Goal: Navigation & Orientation: Find specific page/section

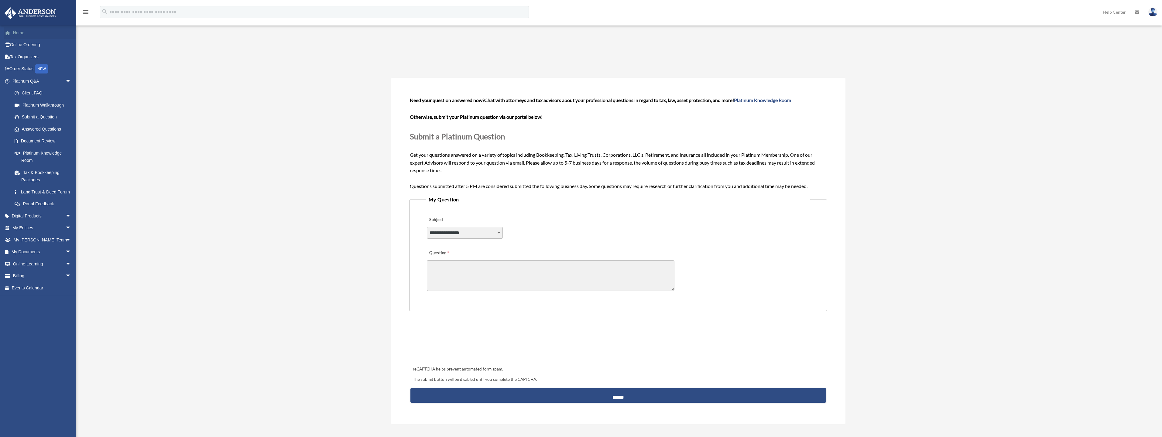
click at [21, 32] on link "Home" at bounding box center [42, 33] width 76 height 12
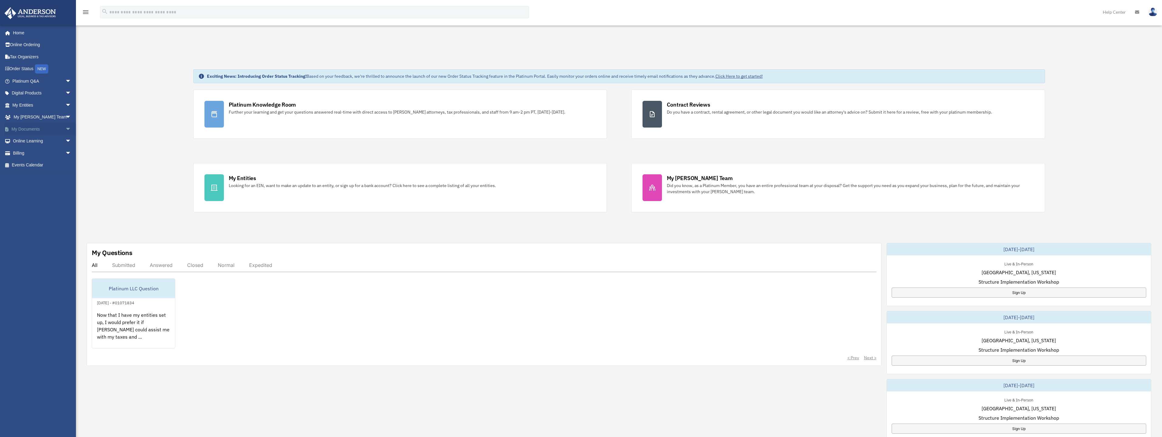
click at [66, 128] on span "arrow_drop_down" at bounding box center [71, 129] width 12 height 12
click at [65, 116] on span "arrow_drop_down" at bounding box center [71, 117] width 12 height 12
click at [65, 103] on span "arrow_drop_down" at bounding box center [71, 105] width 12 height 12
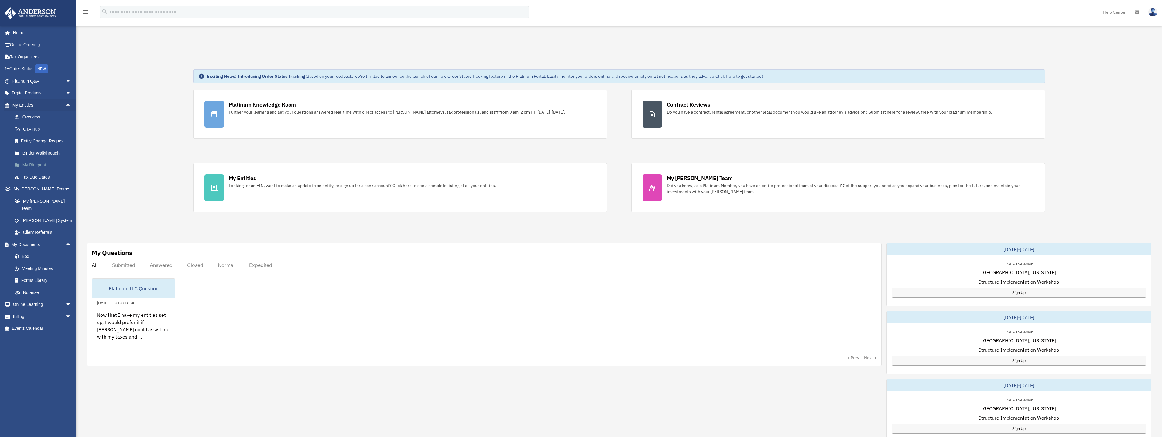
click at [37, 164] on link "My Blueprint" at bounding box center [45, 165] width 72 height 12
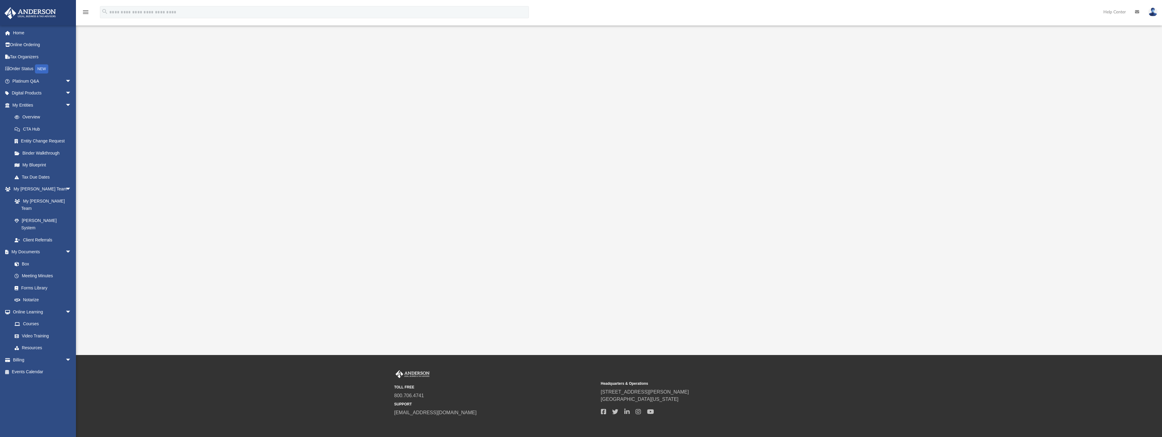
click at [337, 178] on div at bounding box center [618, 187] width 977 height 243
click at [17, 35] on link "Home" at bounding box center [42, 33] width 76 height 12
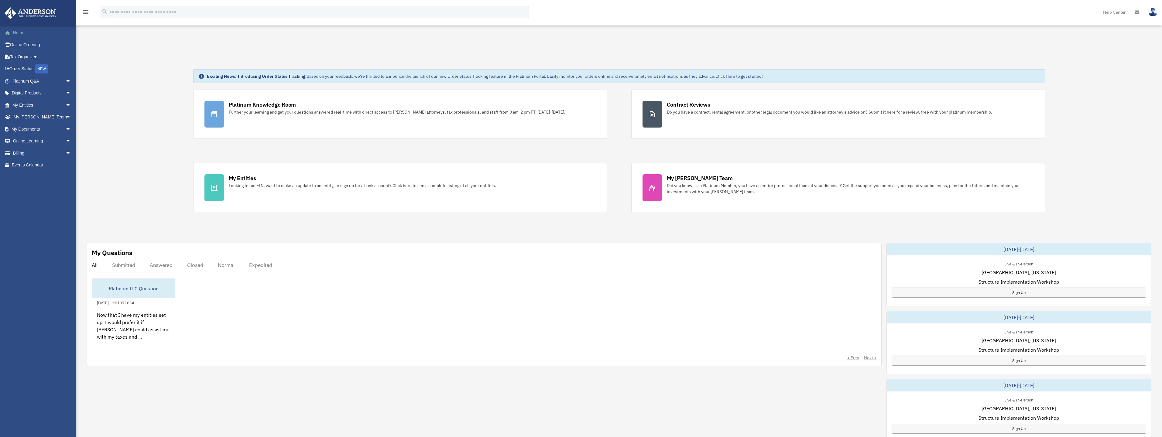
click at [17, 30] on link "Home" at bounding box center [42, 33] width 76 height 12
click at [51, 153] on link "Platinum Knowledge Room" at bounding box center [45, 156] width 72 height 19
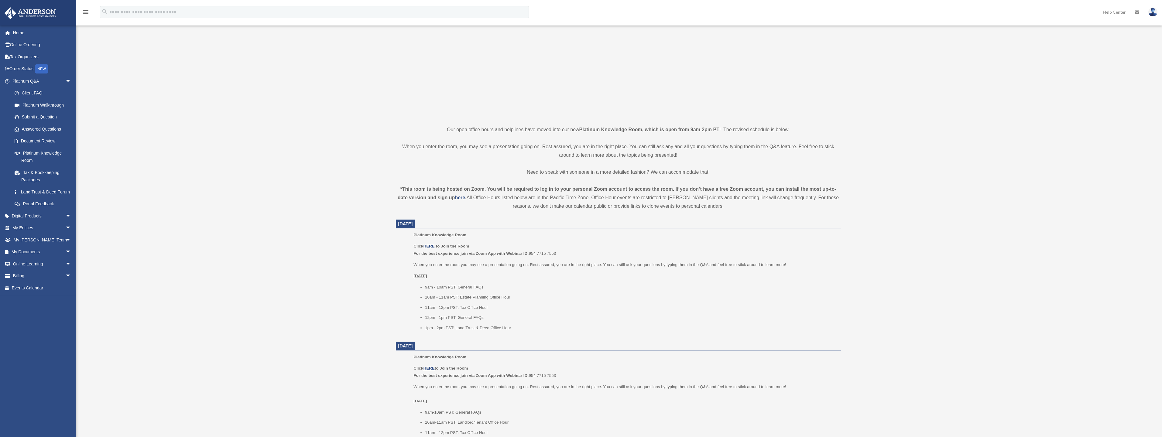
scroll to position [121, 0]
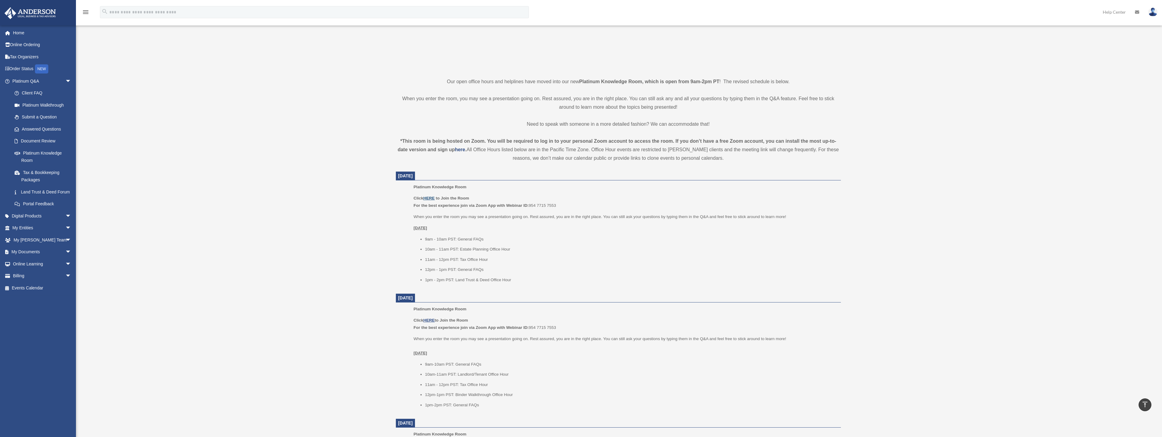
click at [432, 196] on u "HERE" at bounding box center [428, 198] width 11 height 5
click at [19, 32] on link "Home" at bounding box center [42, 33] width 76 height 12
